Goal: Task Accomplishment & Management: Manage account settings

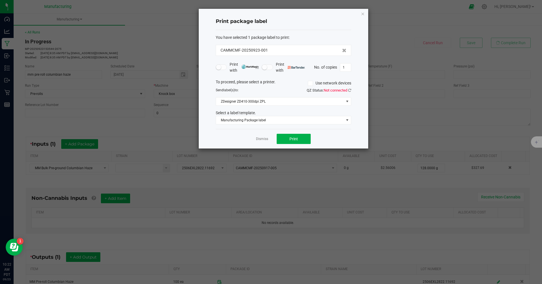
click at [263, 140] on link "Dismiss" at bounding box center [262, 139] width 12 height 5
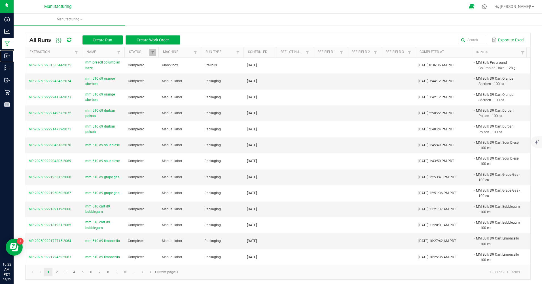
click at [0, 0] on p "Inbound" at bounding box center [0, 0] width 0 height 0
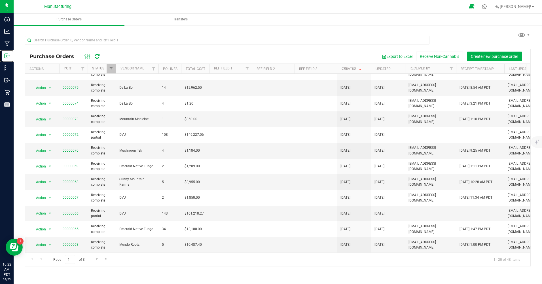
scroll to position [139, 0]
click at [96, 258] on span "Go to the next page" at bounding box center [97, 259] width 5 height 5
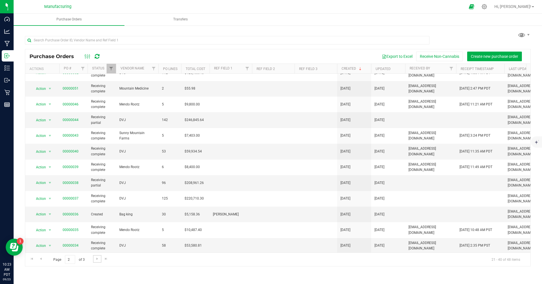
scroll to position [136, 0]
click at [69, 212] on link "00000036" at bounding box center [71, 213] width 16 height 4
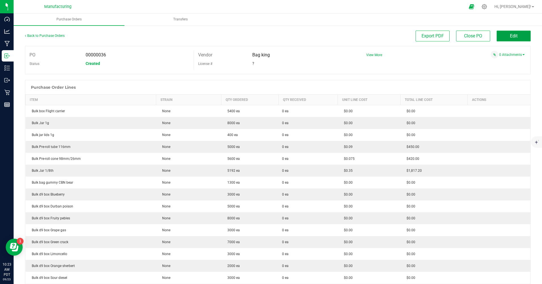
click at [513, 37] on span "Edit" at bounding box center [514, 35] width 8 height 5
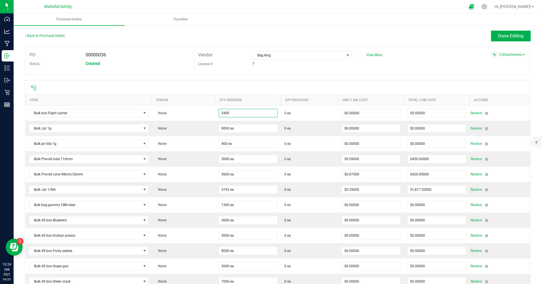
click at [240, 113] on input "5400" at bounding box center [248, 113] width 58 height 8
type input "5400 ea"
type input "8000"
click at [236, 128] on input "8000" at bounding box center [248, 128] width 58 height 8
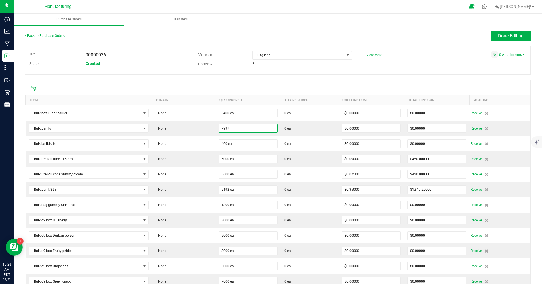
scroll to position [170, 0]
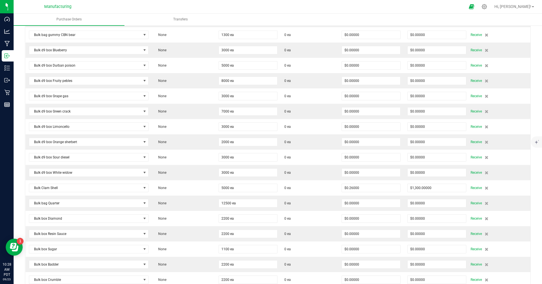
type input "7997 ea"
click at [182, 176] on td "None" at bounding box center [183, 172] width 63 height 15
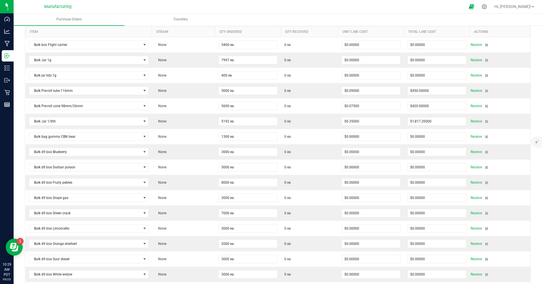
scroll to position [0, 0]
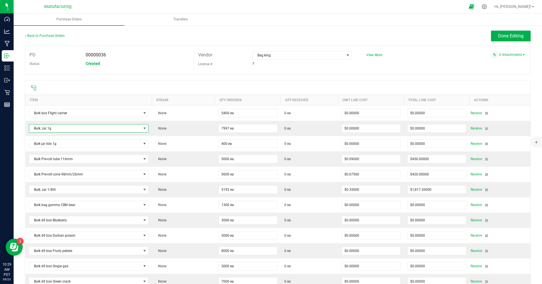
click at [58, 127] on span "Bulk Jar 1g" at bounding box center [85, 128] width 112 height 8
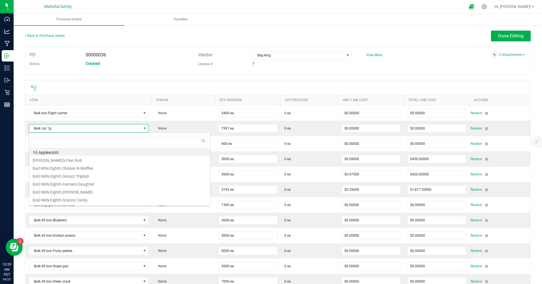
click at [63, 131] on span "Bulk Jar 1g" at bounding box center [85, 128] width 112 height 8
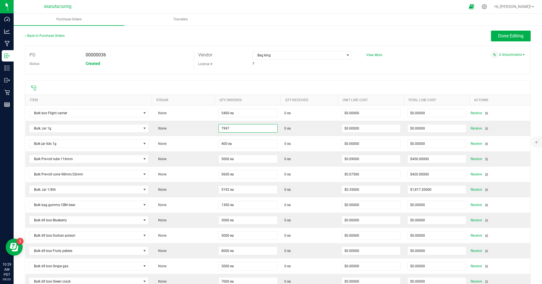
click at [232, 131] on input "7997" at bounding box center [248, 128] width 58 height 8
click at [232, 132] on input "12000" at bounding box center [248, 128] width 58 height 8
type input "12000 ea"
click at [190, 144] on td "None" at bounding box center [183, 143] width 63 height 15
click at [68, 174] on span "Bulk Pre-roll cone 98mm/26mm" at bounding box center [85, 174] width 112 height 8
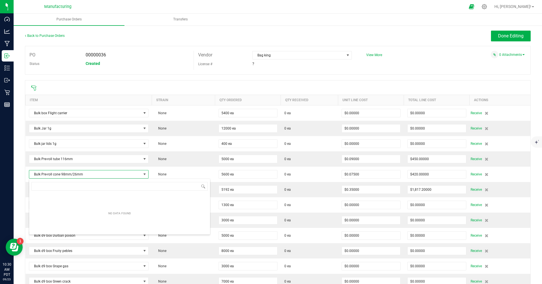
scroll to position [9, 118]
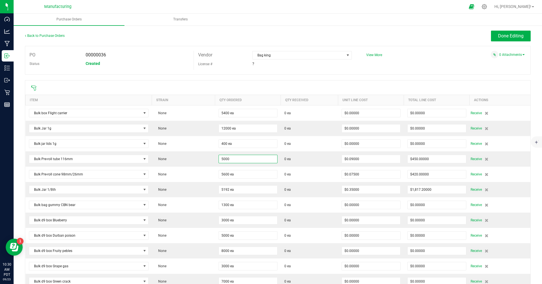
click at [236, 159] on input "5000" at bounding box center [248, 159] width 58 height 8
type input "0 ea"
type input "$0.00000"
click at [234, 175] on input "5600" at bounding box center [248, 174] width 58 height 8
type input "240000 ea"
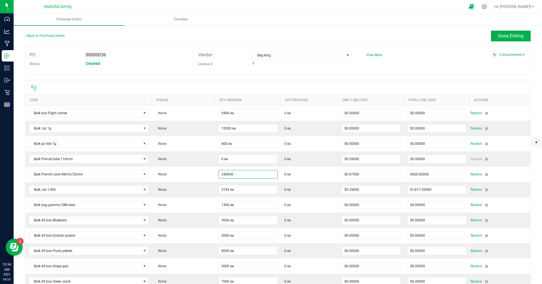
type input "$18,000.00000"
type input "5192"
click at [239, 191] on input "5192" at bounding box center [248, 190] width 58 height 8
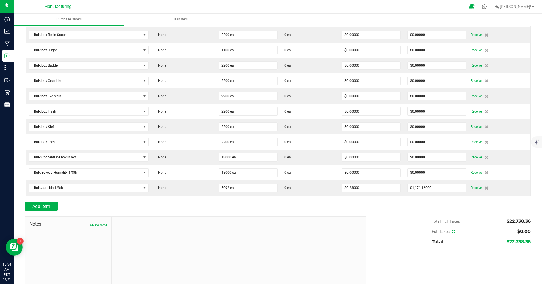
scroll to position [384, 0]
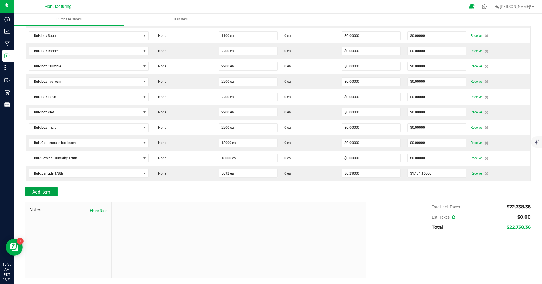
click at [50, 192] on span "Add Item" at bounding box center [41, 191] width 18 height 5
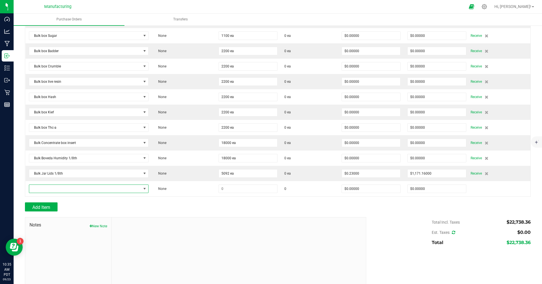
click at [51, 190] on span "NO DATA FOUND" at bounding box center [85, 189] width 112 height 8
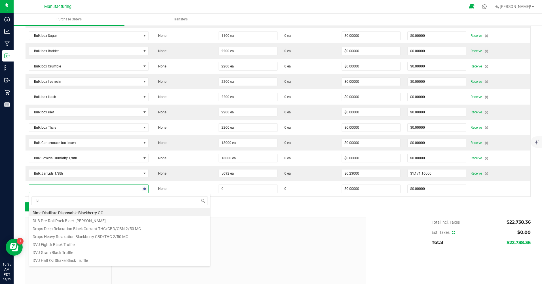
type input "b"
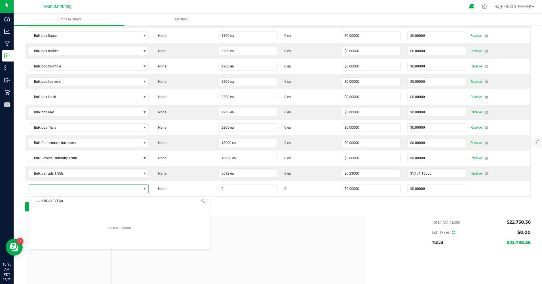
type input "bulk black 1/8 jars"
click at [230, 239] on div at bounding box center [239, 255] width 255 height 76
click at [144, 191] on span "NO DATA FOUND" at bounding box center [144, 189] width 5 height 5
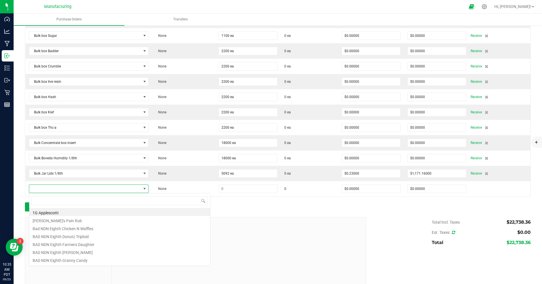
scroll to position [9, 118]
type input "bulk jar"
click at [59, 213] on li "Bulk Jar 1/8th" at bounding box center [119, 212] width 181 height 8
type input "$0.35000"
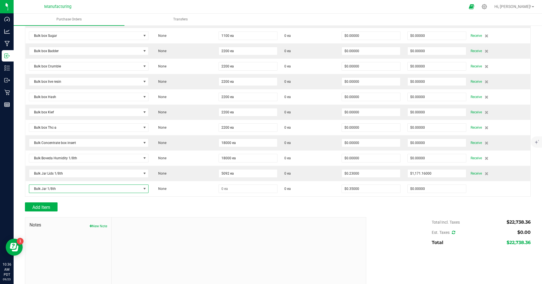
click at [62, 189] on span "Bulk Jar 1/8th" at bounding box center [85, 189] width 112 height 8
click at [312, 239] on div at bounding box center [239, 255] width 255 height 76
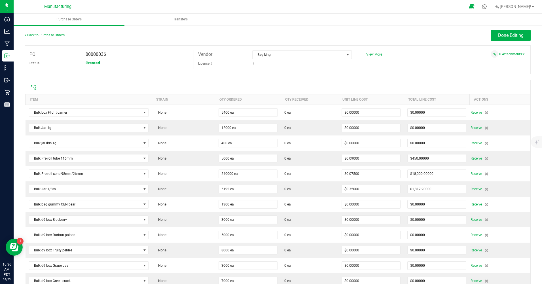
scroll to position [0, 0]
click at [500, 37] on span "Done Editing" at bounding box center [511, 35] width 26 height 5
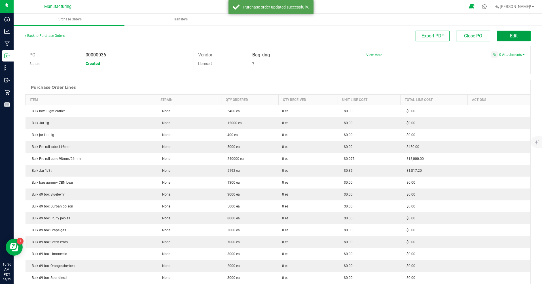
click at [500, 37] on button "Edit" at bounding box center [514, 36] width 34 height 11
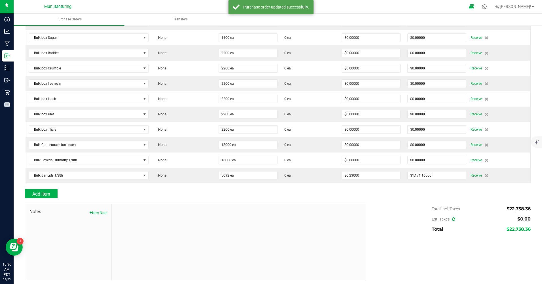
scroll to position [384, 0]
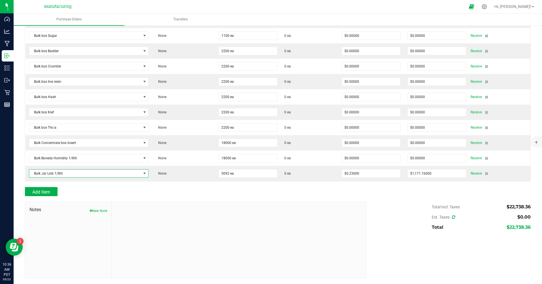
click at [145, 172] on span "NO DATA FOUND" at bounding box center [144, 173] width 5 height 5
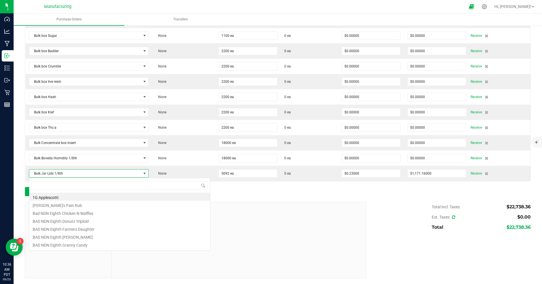
scroll to position [9, 118]
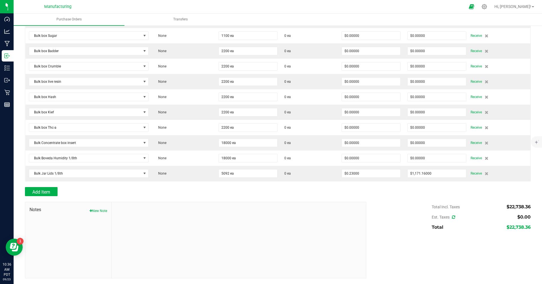
click at [485, 175] on icon at bounding box center [487, 173] width 4 height 3
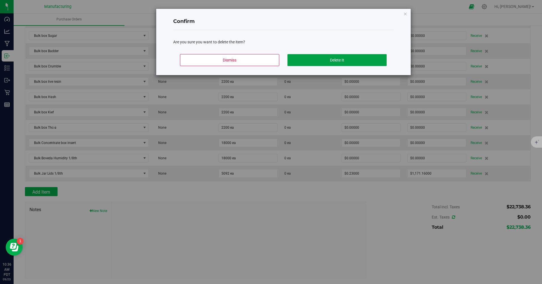
click at [348, 59] on button "Delete It" at bounding box center [336, 60] width 99 height 12
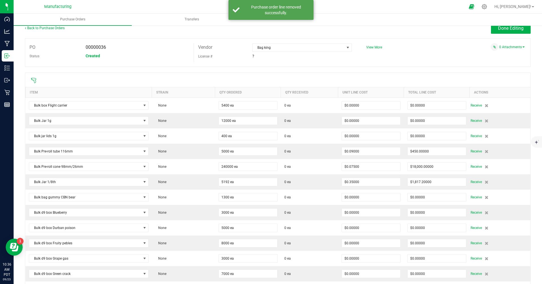
scroll to position [0, 0]
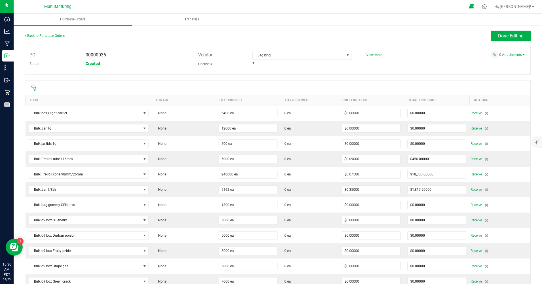
click at [521, 7] on span "Hi, [PERSON_NAME]!" at bounding box center [512, 6] width 37 height 5
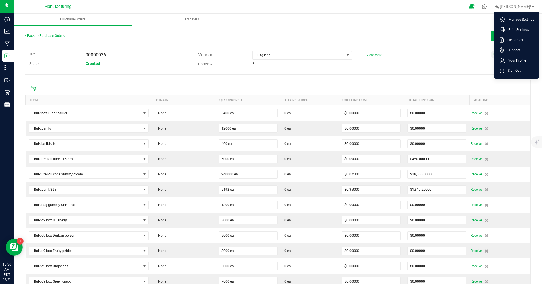
click at [510, 71] on span "Sign Out" at bounding box center [512, 71] width 16 height 6
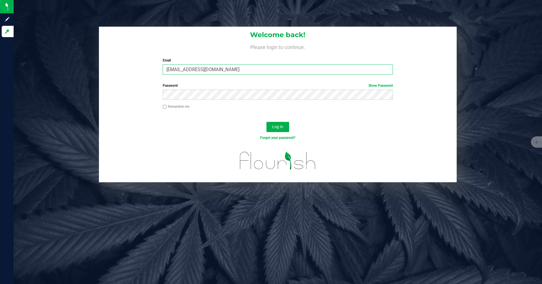
click at [194, 68] on input "[EMAIL_ADDRESS][DOMAIN_NAME]" at bounding box center [278, 69] width 230 height 10
type input "[EMAIL_ADDRESS][DOMAIN_NAME]"
click at [262, 124] on div "Log In" at bounding box center [278, 128] width 358 height 19
click at [278, 130] on button "Log In" at bounding box center [277, 127] width 23 height 10
